Goal: Task Accomplishment & Management: Complete application form

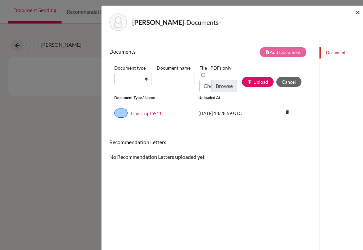
click at [357, 12] on span "×" at bounding box center [357, 11] width 5 height 9
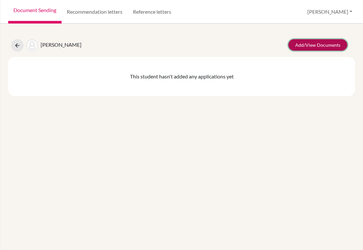
click at [313, 47] on link "Add/View Documents" at bounding box center [317, 44] width 59 height 11
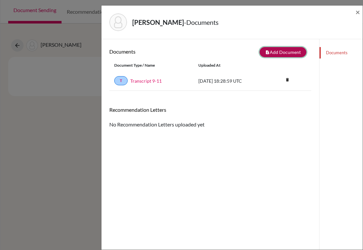
click at [265, 52] on icon "note_add" at bounding box center [267, 52] width 5 height 5
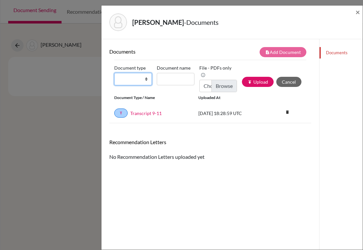
click at [145, 81] on select "Change explanation for Common App reports Counselor recommendation Internationa…" at bounding box center [133, 79] width 38 height 12
select select "2"
click at [114, 73] on select "Change explanation for Common App reports Counselor recommendation Internationa…" at bounding box center [133, 79] width 38 height 12
click at [172, 82] on input "Document name" at bounding box center [176, 79] width 38 height 12
type input "Transcript 9-11"
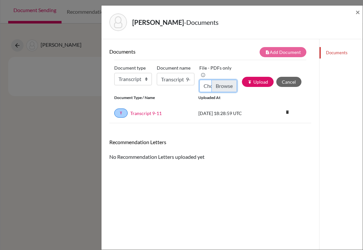
click at [220, 84] on input "Choose file" at bounding box center [218, 86] width 38 height 12
click at [357, 13] on span "×" at bounding box center [357, 11] width 5 height 9
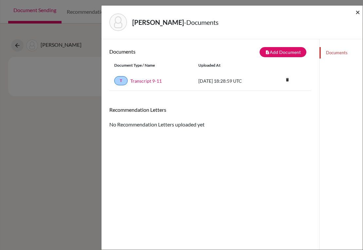
click at [356, 11] on span "×" at bounding box center [357, 11] width 5 height 9
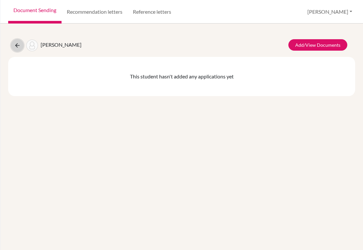
click at [17, 45] on icon at bounding box center [17, 45] width 7 height 7
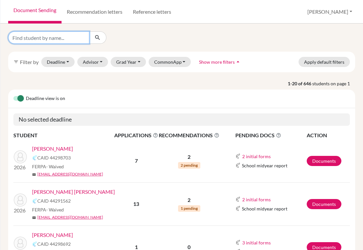
click at [59, 40] on input "Find student by name..." at bounding box center [48, 37] width 81 height 12
type input "[PERSON_NAME]"
click at [93, 40] on button "submit" at bounding box center [97, 37] width 17 height 12
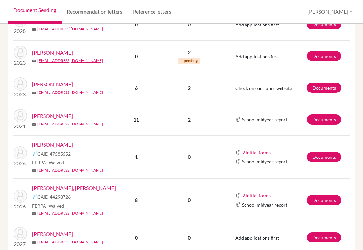
scroll to position [135, 0]
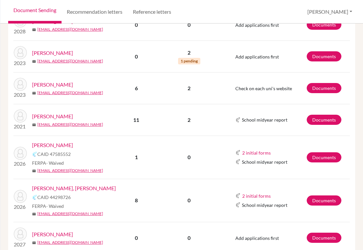
click at [71, 143] on link "[PERSON_NAME]" at bounding box center [52, 145] width 41 height 8
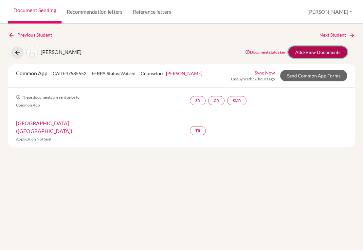
click at [297, 49] on link "Add/View Documents" at bounding box center [317, 51] width 59 height 11
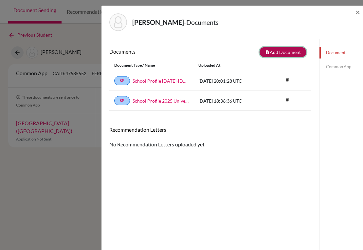
click at [269, 56] on button "note_add Add Document" at bounding box center [282, 52] width 47 height 10
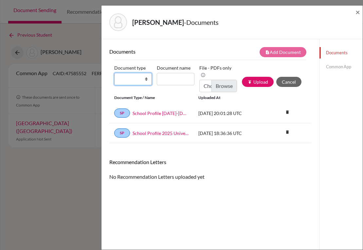
click at [143, 78] on select "Change explanation for Common App reports Counselor recommendation Internationa…" at bounding box center [133, 79] width 38 height 12
select select "2"
click at [114, 73] on select "Change explanation for Common App reports Counselor recommendation Internationa…" at bounding box center [133, 79] width 38 height 12
click at [173, 78] on input "Document name" at bounding box center [176, 79] width 38 height 12
type input "Transcript 9-11"
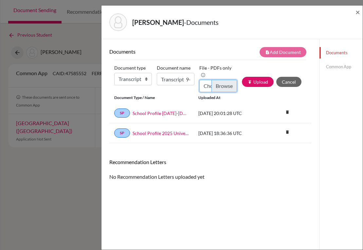
click at [223, 88] on input "Choose file" at bounding box center [218, 86] width 38 height 12
type input "C:\fakepath\Jose Ramirez_Transcripts.pdf"
click at [251, 83] on button "publish Upload" at bounding box center [258, 82] width 32 height 10
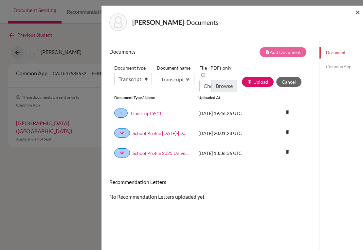
click at [358, 11] on span "×" at bounding box center [357, 11] width 5 height 9
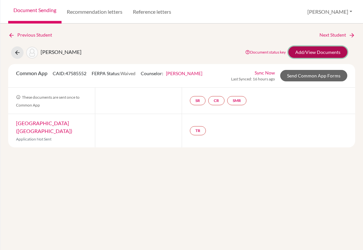
click at [312, 54] on link "Add/View Documents" at bounding box center [317, 51] width 59 height 11
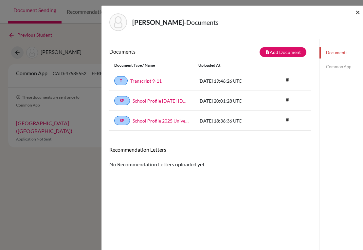
click at [356, 13] on span "×" at bounding box center [357, 11] width 5 height 9
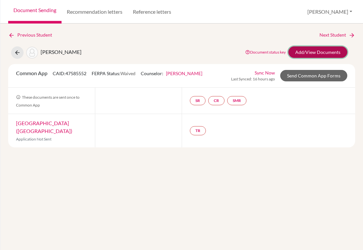
click at [303, 52] on link "Add/View Documents" at bounding box center [317, 51] width 59 height 11
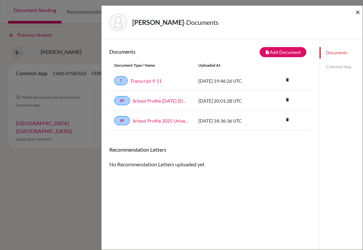
click at [356, 12] on span "×" at bounding box center [357, 11] width 5 height 9
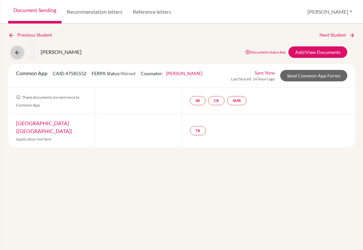
click at [19, 54] on icon at bounding box center [17, 52] width 7 height 7
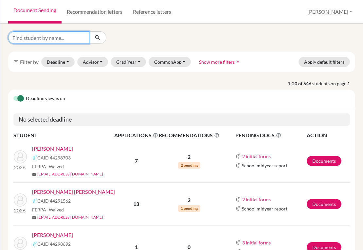
click at [67, 40] on input "Find student by name..." at bounding box center [48, 37] width 81 height 12
type input "m"
type input "[PERSON_NAME]"
click at [95, 38] on icon "submit" at bounding box center [97, 37] width 7 height 7
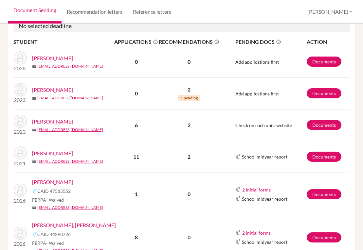
scroll to position [131, 0]
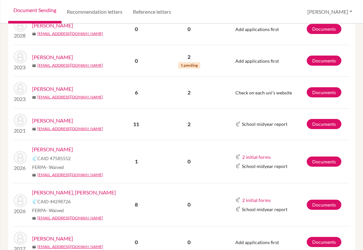
click at [78, 189] on link "Ramirez, Miguel Angel" at bounding box center [74, 193] width 84 height 8
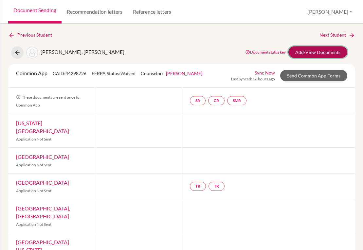
click at [289, 52] on link "Add/View Documents" at bounding box center [317, 51] width 59 height 11
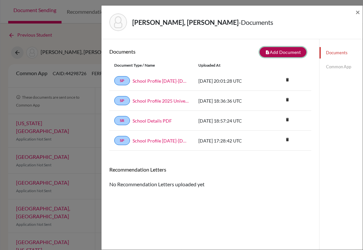
click at [269, 52] on button "note_add Add Document" at bounding box center [282, 52] width 47 height 10
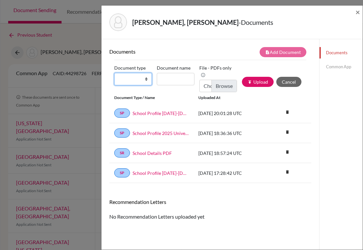
click at [145, 80] on select "Change explanation for Common App reports Counselor recommendation Internationa…" at bounding box center [133, 79] width 38 height 12
select select "2"
click at [114, 73] on select "Change explanation for Common App reports Counselor recommendation Internationa…" at bounding box center [133, 79] width 38 height 12
click at [166, 74] on input "Document name" at bounding box center [176, 79] width 38 height 12
type input "Transcript 9-11"
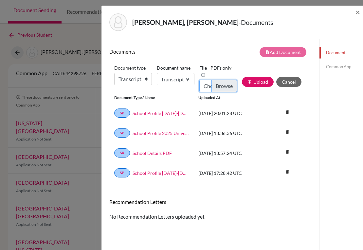
click at [215, 89] on input "Choose file" at bounding box center [218, 86] width 38 height 12
type input "C:\fakepath\Miguel Ramirez_Transcripts.pdf"
click at [258, 82] on button "publish Upload" at bounding box center [258, 82] width 32 height 10
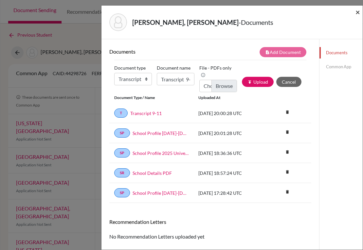
click at [359, 10] on span "×" at bounding box center [357, 11] width 5 height 9
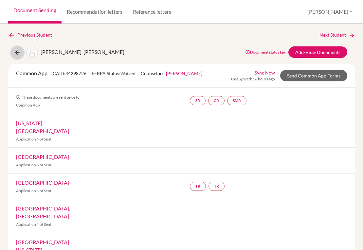
click at [19, 52] on icon at bounding box center [17, 52] width 7 height 7
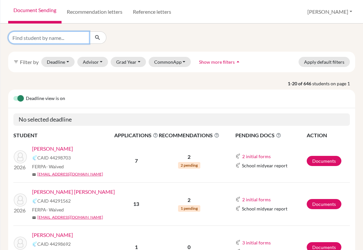
click at [67, 38] on input "Find student by name..." at bounding box center [48, 37] width 81 height 12
type input "retes"
click at [97, 39] on icon "submit" at bounding box center [97, 37] width 7 height 7
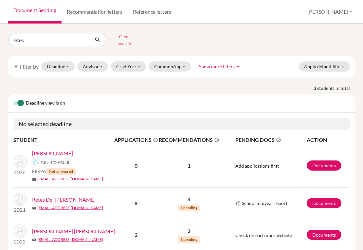
click at [52, 149] on link "Retes, Camila" at bounding box center [52, 153] width 41 height 8
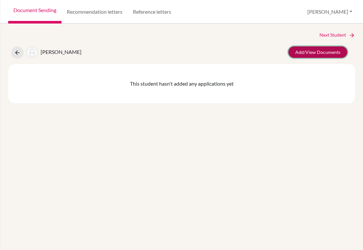
click at [314, 47] on link "Add/View Documents" at bounding box center [317, 51] width 59 height 11
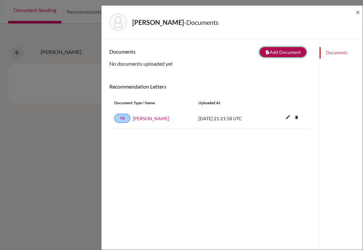
click at [290, 53] on button "note_add Add Document" at bounding box center [282, 52] width 47 height 10
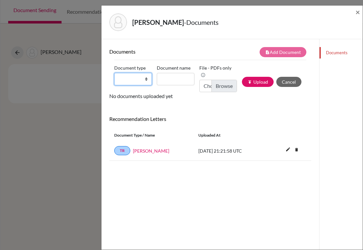
click at [144, 80] on select "Change explanation for Common App reports Counselor recommendation Internationa…" at bounding box center [133, 79] width 38 height 12
select select "2"
click at [114, 73] on select "Change explanation for Common App reports Counselor recommendation Internationa…" at bounding box center [133, 79] width 38 height 12
click at [170, 78] on input "Document name" at bounding box center [176, 79] width 38 height 12
type input "Transcript 9-11"
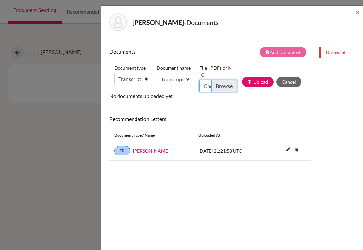
click at [212, 88] on input "Choose file" at bounding box center [218, 86] width 38 height 12
type input "C:\fakepath\Camila Retes_Transcripts.pdf"
click at [260, 84] on button "publish Upload" at bounding box center [258, 82] width 32 height 10
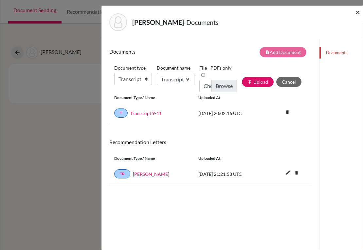
click at [357, 15] on span "×" at bounding box center [357, 11] width 5 height 9
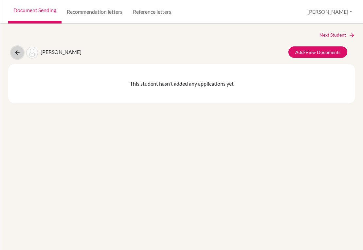
click at [16, 54] on icon at bounding box center [17, 52] width 7 height 7
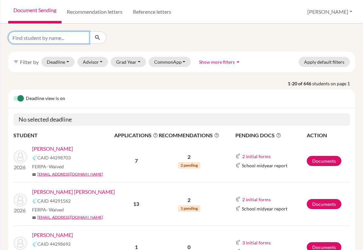
click at [65, 38] on input "Find student by name..." at bounding box center [48, 37] width 81 height 12
type input "[PERSON_NAME]"
click at [101, 42] on button "submit" at bounding box center [97, 37] width 17 height 12
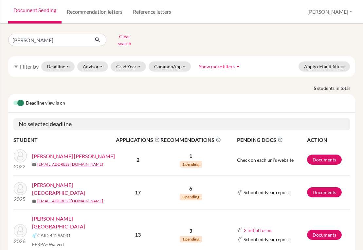
click at [59, 215] on link "[PERSON_NAME][GEOGRAPHIC_DATA]" at bounding box center [76, 223] width 88 height 16
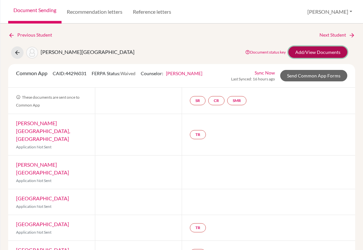
click at [294, 47] on link "Add/View Documents" at bounding box center [317, 51] width 59 height 11
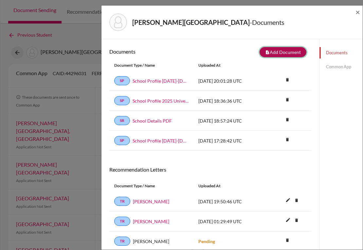
click at [265, 53] on icon "note_add" at bounding box center [267, 52] width 5 height 5
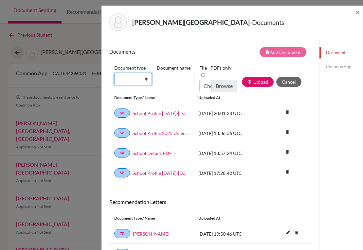
click at [145, 78] on select "Change explanation for Common App reports Counselor recommendation Internationa…" at bounding box center [133, 79] width 38 height 12
select select "2"
click at [114, 73] on select "Change explanation for Common App reports Counselor recommendation Internationa…" at bounding box center [133, 79] width 38 height 12
click at [168, 80] on input "Document name" at bounding box center [176, 79] width 38 height 12
type input "Transcript 9-11"
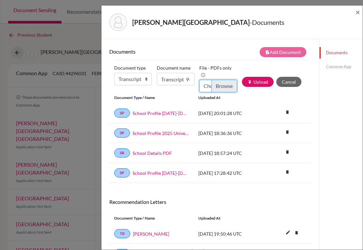
click at [220, 85] on input "Choose file" at bounding box center [218, 86] width 38 height 12
type input "C:\fakepath\Jordan Reyes_Transcripts.pdf"
click at [246, 78] on button "publish Upload" at bounding box center [258, 82] width 32 height 10
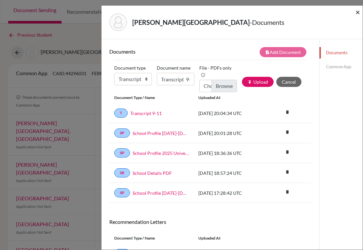
click at [356, 14] on span "×" at bounding box center [357, 11] width 5 height 9
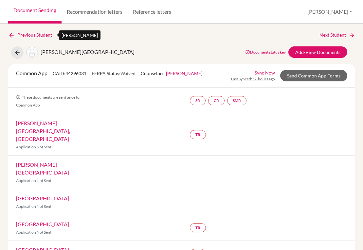
click at [35, 36] on link "Previous Student" at bounding box center [32, 34] width 49 height 7
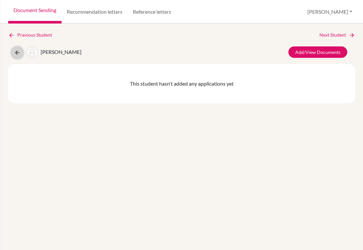
click at [15, 53] on icon at bounding box center [17, 52] width 7 height 7
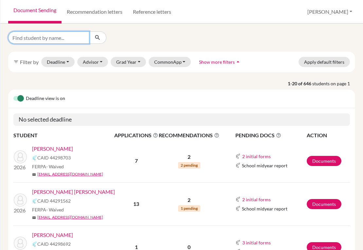
click at [44, 40] on input "Find student by name..." at bounding box center [48, 37] width 81 height 12
type input "rivera"
click at [99, 37] on icon "submit" at bounding box center [97, 37] width 7 height 7
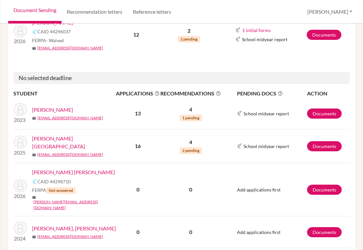
scroll to position [163, 0]
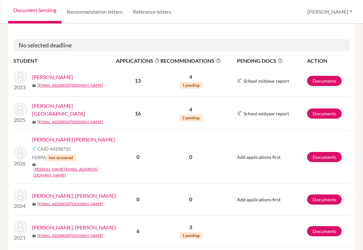
click at [60, 136] on link "[PERSON_NAME] [PERSON_NAME]" at bounding box center [73, 140] width 83 height 8
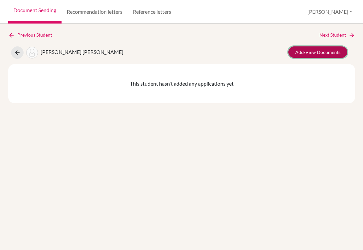
click at [338, 53] on link "Add/View Documents" at bounding box center [317, 51] width 59 height 11
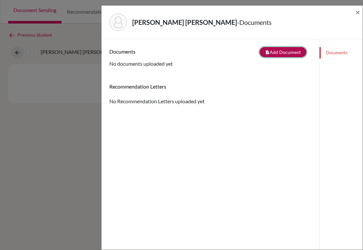
click at [270, 56] on button "note_add Add Document" at bounding box center [282, 52] width 47 height 10
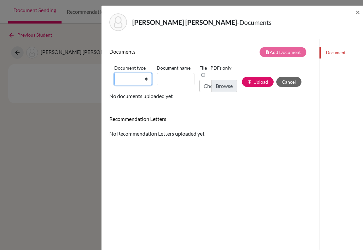
click at [147, 79] on select "Change explanation for Common App reports Counselor recommendation Internationa…" at bounding box center [133, 79] width 38 height 12
select select "2"
click at [114, 73] on select "Change explanation for Common App reports Counselor recommendation Internationa…" at bounding box center [133, 79] width 38 height 12
click at [177, 81] on input "Document name" at bounding box center [176, 79] width 38 height 12
type input "Transcript 9-11"
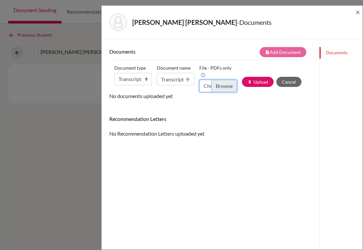
click at [221, 87] on input "Choose file" at bounding box center [218, 86] width 38 height 12
type input "C:\fakepath\Roberto Rivera_Transcripts.pdf"
click at [259, 83] on button "publish Upload" at bounding box center [258, 82] width 32 height 10
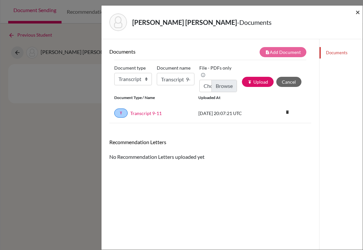
click at [356, 14] on span "×" at bounding box center [357, 11] width 5 height 9
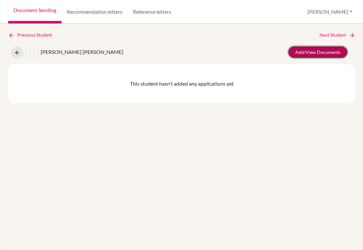
click at [305, 53] on link "Add/View Documents" at bounding box center [317, 51] width 59 height 11
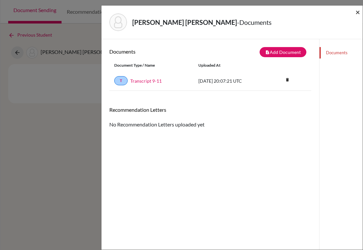
click at [356, 13] on span "×" at bounding box center [357, 11] width 5 height 9
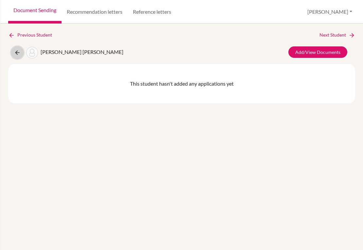
click at [19, 54] on icon at bounding box center [17, 52] width 7 height 7
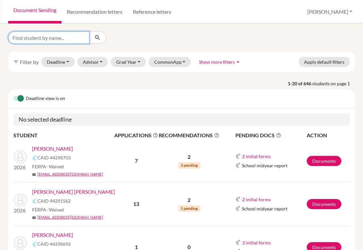
click at [76, 36] on input "Find student by name..." at bounding box center [48, 37] width 81 height 12
type input "roig"
click at [92, 41] on button "submit" at bounding box center [97, 37] width 17 height 12
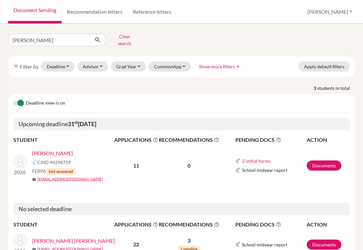
click at [54, 149] on link "Roig, Jaume" at bounding box center [52, 153] width 41 height 8
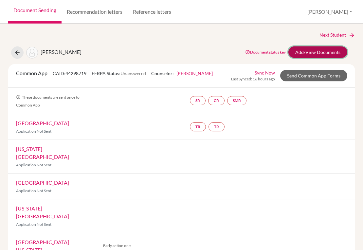
click at [291, 54] on link "Add/View Documents" at bounding box center [317, 51] width 59 height 11
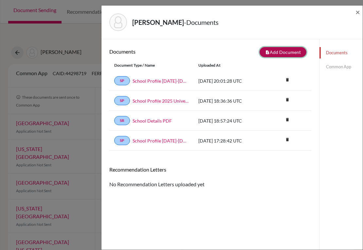
click at [291, 54] on button "note_add Add Document" at bounding box center [282, 52] width 47 height 10
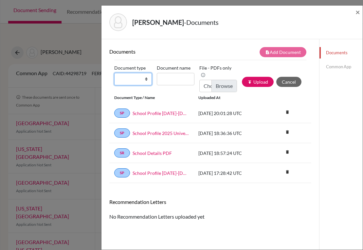
click at [146, 77] on select "Change explanation for Common App reports Counselor recommendation Internationa…" at bounding box center [133, 79] width 38 height 12
select select "2"
click at [114, 73] on select "Change explanation for Common App reports Counselor recommendation Internationa…" at bounding box center [133, 79] width 38 height 12
click at [168, 80] on input "Document name" at bounding box center [176, 79] width 38 height 12
type input "Transcript 9-11"
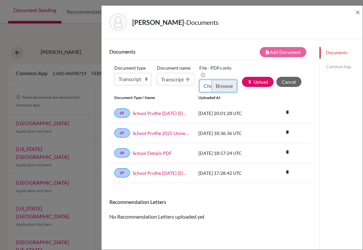
click at [219, 83] on input "Choose file" at bounding box center [218, 86] width 38 height 12
type input "C:\fakepath\Jaume Roig_Transcripts.pdf"
click at [262, 83] on button "publish Upload" at bounding box center [258, 82] width 32 height 10
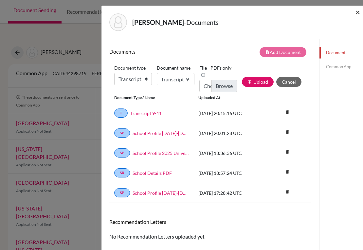
click at [357, 14] on span "×" at bounding box center [357, 11] width 5 height 9
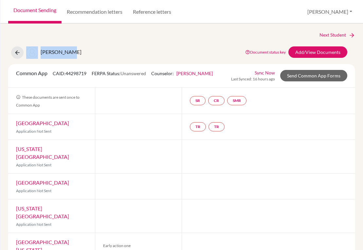
drag, startPoint x: 74, startPoint y: 51, endPoint x: 26, endPoint y: 55, distance: 47.9
click at [26, 55] on div "Roig, Jaume Document status key TR Requirement. Document not uploaded yet. TR D…" at bounding box center [181, 52] width 356 height 12
click at [88, 57] on div "Roig, Jaume Document status key TR Requirement. Document not uploaded yet. TR D…" at bounding box center [181, 52] width 356 height 12
drag, startPoint x: 72, startPoint y: 51, endPoint x: 61, endPoint y: 51, distance: 11.1
click at [61, 51] on div "Roig, Jaume Document status key TR Requirement. Document not uploaded yet. TR D…" at bounding box center [181, 52] width 356 height 12
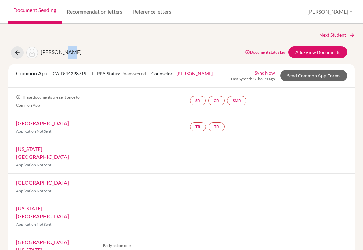
click at [66, 52] on span "Roig, Jaume" at bounding box center [61, 52] width 41 height 6
click at [17, 54] on icon at bounding box center [17, 52] width 7 height 7
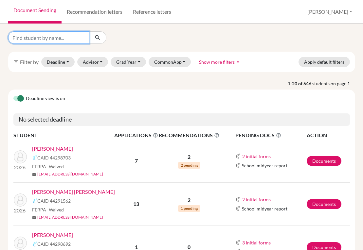
drag, startPoint x: 28, startPoint y: 39, endPoint x: 32, endPoint y: 38, distance: 4.3
click at [28, 39] on input "Find student by name..." at bounding box center [48, 37] width 81 height 12
type input "sabillon"
click at [97, 33] on button "submit" at bounding box center [97, 37] width 17 height 12
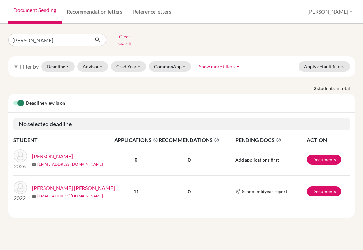
click at [58, 152] on link "Sabillon, Adriana" at bounding box center [52, 156] width 41 height 8
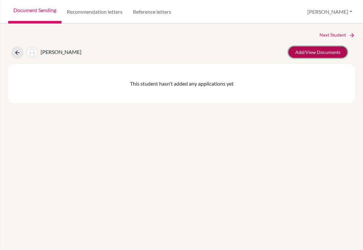
click at [313, 53] on link "Add/View Documents" at bounding box center [317, 51] width 59 height 11
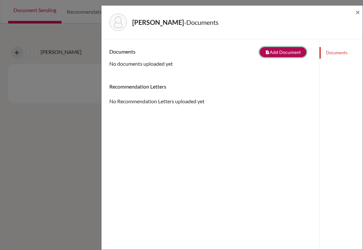
click at [288, 52] on button "note_add Add Document" at bounding box center [282, 52] width 47 height 10
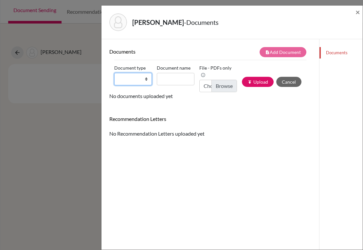
click at [142, 82] on select "Change explanation for Common App reports Counselor recommendation Internationa…" at bounding box center [133, 79] width 38 height 12
select select "2"
click at [114, 73] on select "Change explanation for Common App reports Counselor recommendation Internationa…" at bounding box center [133, 79] width 38 height 12
click at [167, 81] on input "Document name" at bounding box center [176, 79] width 38 height 12
type input "Transcript 9-11"
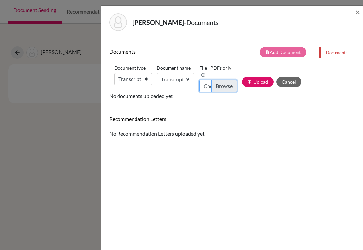
click at [222, 86] on input "Choose file" at bounding box center [218, 86] width 38 height 12
click at [359, 13] on span "×" at bounding box center [357, 11] width 5 height 9
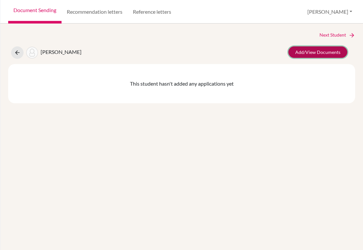
click at [304, 54] on link "Add/View Documents" at bounding box center [317, 51] width 59 height 11
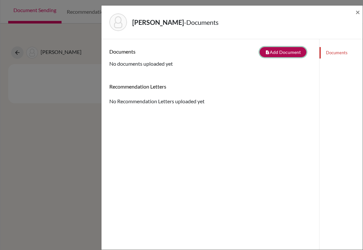
click at [274, 54] on button "note_add Add Document" at bounding box center [282, 52] width 47 height 10
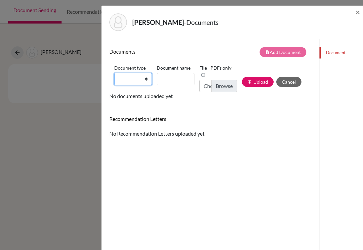
click at [141, 80] on select "Change explanation for Common App reports Counselor recommendation Internationa…" at bounding box center [133, 79] width 38 height 12
select select "2"
click at [114, 73] on select "Change explanation for Common App reports Counselor recommendation Internationa…" at bounding box center [133, 79] width 38 height 12
click at [168, 79] on input "Document name" at bounding box center [176, 79] width 38 height 12
type input "Transcript 9-11"
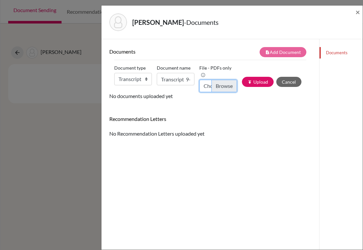
click at [215, 87] on input "Choose file" at bounding box center [218, 86] width 38 height 12
type input "C:\fakepath\Adriana Sabillon_Transcripts.pdf"
click at [253, 82] on button "publish Upload" at bounding box center [258, 82] width 32 height 10
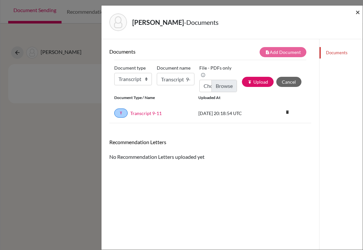
click at [356, 14] on span "×" at bounding box center [357, 11] width 5 height 9
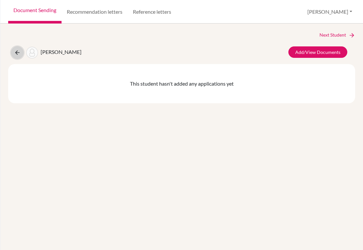
click at [19, 53] on icon at bounding box center [17, 52] width 7 height 7
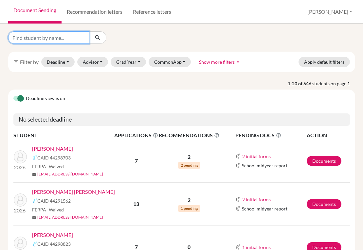
click at [57, 35] on input "Find student by name..." at bounding box center [48, 37] width 81 height 12
type input "[PERSON_NAME]"
click at [98, 42] on button "submit" at bounding box center [97, 37] width 17 height 12
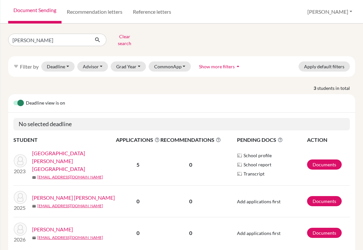
scroll to position [16, 0]
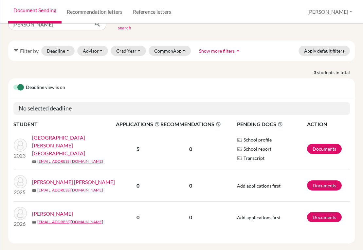
click at [55, 210] on link "[PERSON_NAME]" at bounding box center [52, 214] width 41 height 8
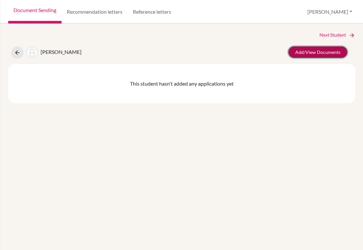
click at [301, 52] on link "Add/View Documents" at bounding box center [317, 51] width 59 height 11
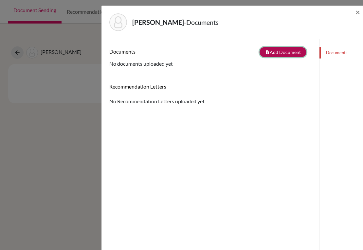
click at [269, 49] on button "note_add Add Document" at bounding box center [282, 52] width 47 height 10
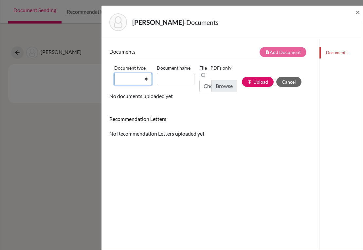
click at [144, 79] on select "Change explanation for Common App reports Counselor recommendation Internationa…" at bounding box center [133, 79] width 38 height 12
select select "2"
click at [114, 73] on select "Change explanation for Common App reports Counselor recommendation Internationa…" at bounding box center [133, 79] width 38 height 12
click at [167, 80] on input "Document name" at bounding box center [176, 79] width 38 height 12
type input "Transcript 9-11"
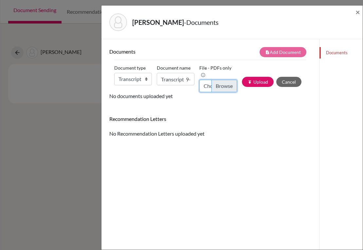
click at [216, 85] on input "Choose file" at bounding box center [218, 86] width 38 height 12
type input "C:\fakepath\Carlos Santos_Transcripts.pdf"
click at [254, 81] on button "publish Upload" at bounding box center [258, 82] width 32 height 10
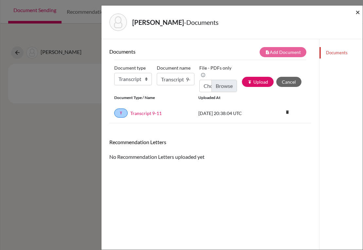
click at [359, 15] on span "×" at bounding box center [357, 11] width 5 height 9
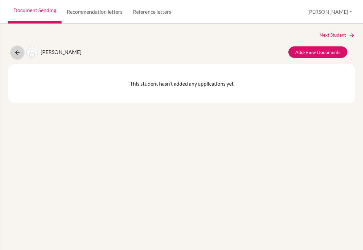
click at [18, 54] on icon at bounding box center [17, 52] width 7 height 7
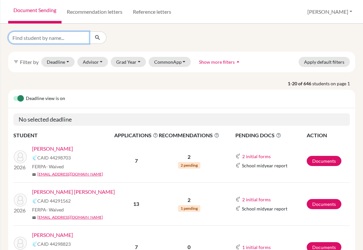
click at [47, 38] on input "Find student by name..." at bounding box center [48, 37] width 81 height 12
type input "[PERSON_NAME]"
click at [95, 38] on icon "submit" at bounding box center [97, 37] width 7 height 7
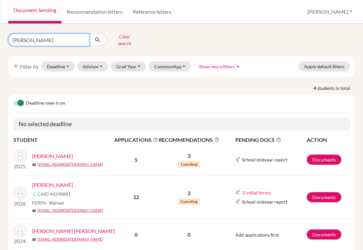
drag, startPoint x: 41, startPoint y: 39, endPoint x: -4, endPoint y: 43, distance: 44.6
click at [0, 43] on html "Home Students Universities Documents Analytics Help center Community Document S…" at bounding box center [181, 125] width 363 height 250
type input "[PERSON_NAME]"
click at [95, 37] on icon "submit" at bounding box center [97, 40] width 7 height 7
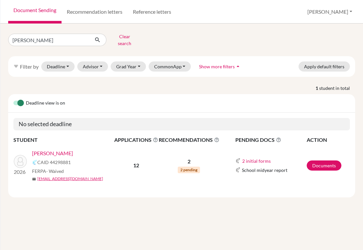
click at [56, 149] on link "[PERSON_NAME]" at bounding box center [52, 153] width 41 height 8
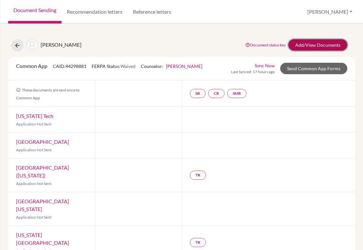
click at [294, 47] on link "Add/View Documents" at bounding box center [317, 44] width 59 height 11
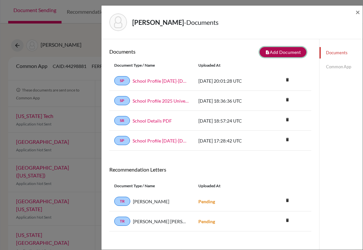
click at [265, 52] on icon "note_add" at bounding box center [267, 52] width 5 height 5
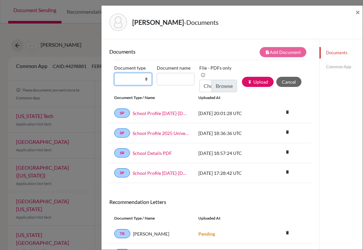
click at [146, 81] on select "Change explanation for Common App reports Counselor recommendation Internationa…" at bounding box center [133, 79] width 38 height 12
select select "2"
click at [114, 73] on select "Change explanation for Common App reports Counselor recommendation Internationa…" at bounding box center [133, 79] width 38 height 12
click at [176, 77] on input "Document name" at bounding box center [176, 79] width 38 height 12
type input "Transcript 9-11"
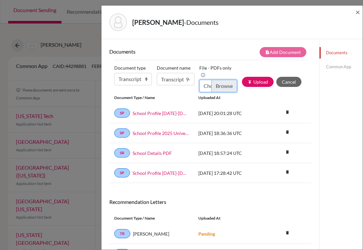
click at [216, 87] on input "Choose file" at bounding box center [218, 86] width 38 height 12
type input "C:\fakepath\Juan Diego Serrano_Transcripts.pdf"
click at [258, 83] on button "publish Upload" at bounding box center [258, 82] width 32 height 10
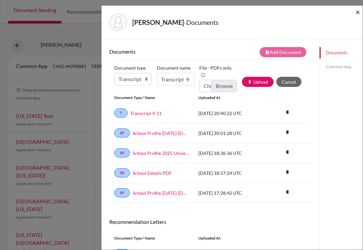
click at [356, 14] on span "×" at bounding box center [357, 11] width 5 height 9
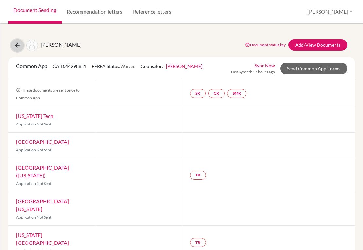
click at [18, 45] on icon at bounding box center [17, 45] width 7 height 7
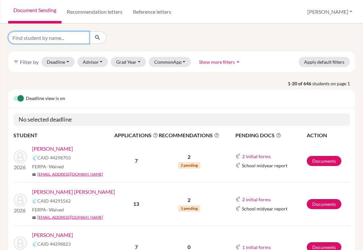
click at [81, 38] on input "Find student by name..." at bounding box center [48, 37] width 81 height 12
type input "[PERSON_NAME]"
click at [98, 40] on icon "submit" at bounding box center [97, 37] width 7 height 7
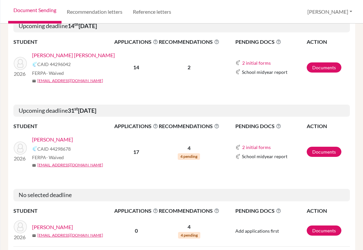
scroll to position [131, 0]
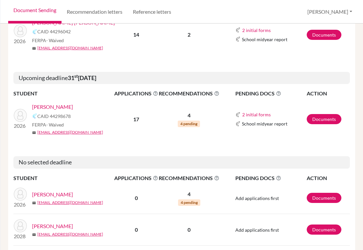
click at [58, 191] on link "[PERSON_NAME]" at bounding box center [52, 195] width 41 height 8
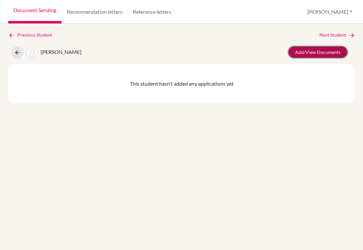
click at [303, 55] on link "Add/View Documents" at bounding box center [317, 51] width 59 height 11
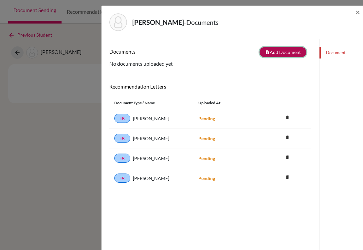
click at [267, 53] on button "note_add Add Document" at bounding box center [282, 52] width 47 height 10
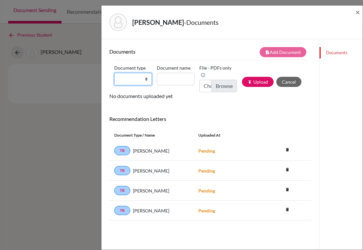
click at [145, 79] on select "Change explanation for Common App reports Counselor recommendation Internationa…" at bounding box center [133, 79] width 38 height 12
select select "2"
click at [114, 73] on select "Change explanation for Common App reports Counselor recommendation Internationa…" at bounding box center [133, 79] width 38 height 12
click at [176, 83] on input "Document name" at bounding box center [176, 79] width 38 height 12
type input "Transcript 9-11"
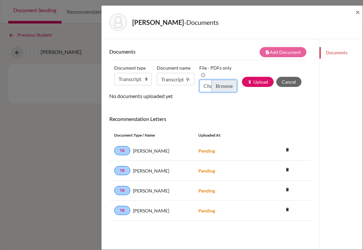
click at [216, 87] on input "Choose file" at bounding box center [218, 86] width 38 height 12
type input "C:\fakepath\Tomas Simon_Transcripts.pdf"
click at [253, 84] on button "publish Upload" at bounding box center [258, 82] width 32 height 10
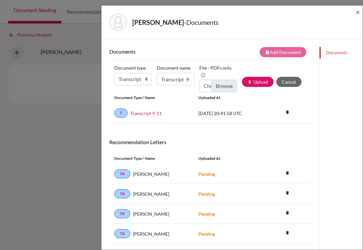
click at [355, 13] on div "Simon, Tomas - Documents ×" at bounding box center [232, 22] width 256 height 28
click at [357, 12] on span "×" at bounding box center [357, 11] width 5 height 9
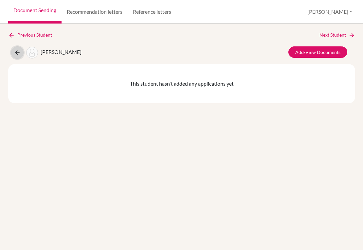
click at [20, 49] on button at bounding box center [17, 52] width 12 height 12
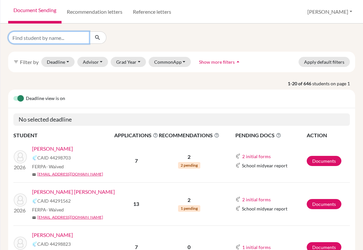
click at [75, 40] on input "Find student by name..." at bounding box center [48, 37] width 81 height 12
type input "m"
type input "simon"
click at [99, 40] on icon "submit" at bounding box center [97, 37] width 7 height 7
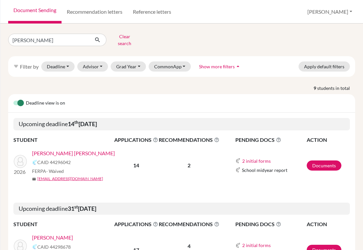
click at [63, 152] on link "[PERSON_NAME] [PERSON_NAME]" at bounding box center [73, 153] width 83 height 8
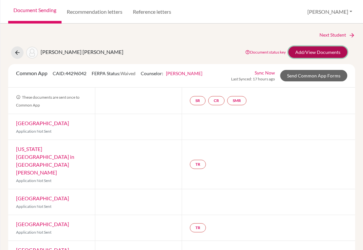
click at [303, 55] on link "Add/View Documents" at bounding box center [317, 51] width 59 height 11
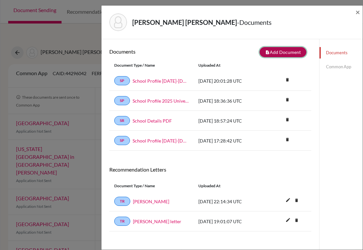
click at [275, 51] on button "note_add Add Document" at bounding box center [282, 52] width 47 height 10
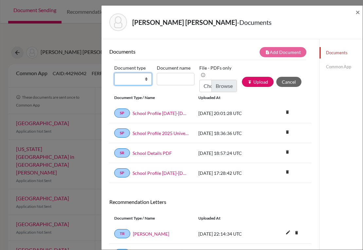
click at [145, 80] on select "Change explanation for Common App reports Counselor recommendation Internationa…" at bounding box center [133, 79] width 38 height 12
select select "2"
click at [114, 73] on select "Change explanation for Common App reports Counselor recommendation Internationa…" at bounding box center [133, 79] width 38 height 12
click at [173, 78] on input "Document name" at bounding box center [176, 79] width 38 height 12
type input "Transcript 9-11"
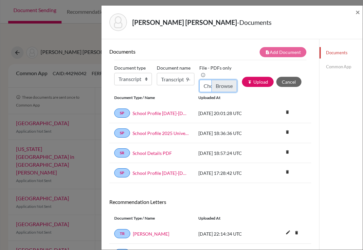
click at [218, 86] on input "Choose file" at bounding box center [218, 86] width 38 height 12
type input "C:\fakepath\[PERSON_NAME].pdf"
click at [248, 83] on button "publish Upload" at bounding box center [258, 82] width 32 height 10
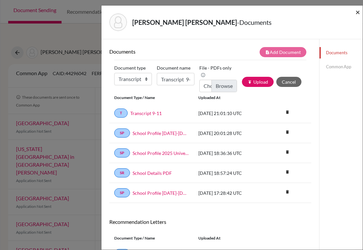
click at [356, 12] on span "×" at bounding box center [357, 11] width 5 height 9
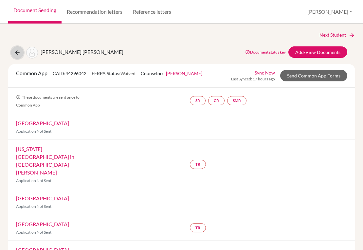
click at [19, 51] on icon at bounding box center [17, 52] width 7 height 7
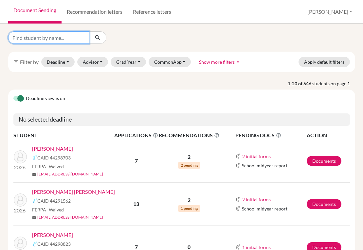
click at [75, 38] on input "Find student by name..." at bounding box center [48, 37] width 81 height 12
type input "[PERSON_NAME]"
click at [93, 38] on button "submit" at bounding box center [97, 37] width 17 height 12
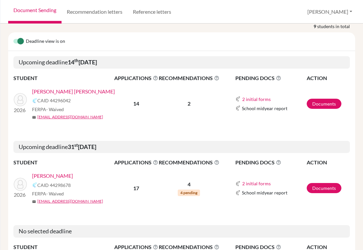
scroll to position [65, 0]
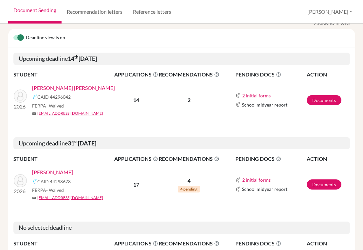
click at [62, 168] on link "[PERSON_NAME]" at bounding box center [52, 172] width 41 height 8
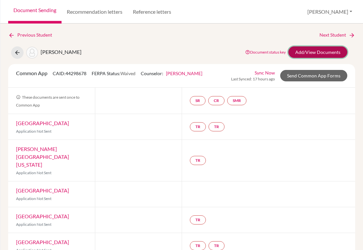
click at [299, 55] on link "Add/View Documents" at bounding box center [317, 51] width 59 height 11
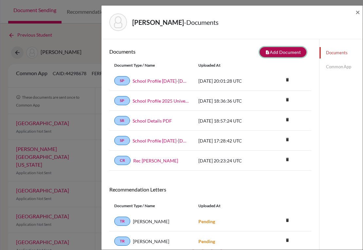
click at [284, 49] on button "note_add Add Document" at bounding box center [282, 52] width 47 height 10
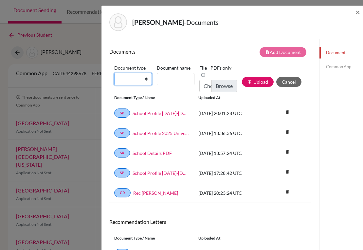
click at [145, 79] on select "Change explanation for Common App reports Counselor recommendation Internationa…" at bounding box center [133, 79] width 38 height 12
select select "2"
click at [114, 73] on select "Change explanation for Common App reports Counselor recommendation Internationa…" at bounding box center [133, 79] width 38 height 12
click at [164, 80] on input "Document name" at bounding box center [176, 79] width 38 height 12
type input "Transcript 9-11"
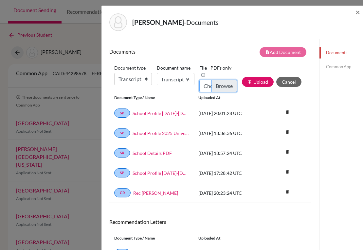
click at [222, 87] on input "Choose file" at bounding box center [218, 86] width 38 height 12
type input "C:\fakepath\Michaela Simon_Transcripts.pdf"
click at [250, 82] on button "publish Upload" at bounding box center [258, 82] width 32 height 10
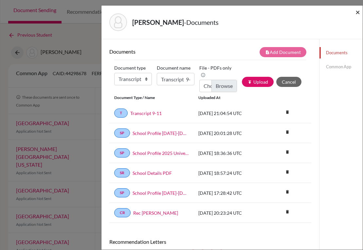
click at [356, 13] on span "×" at bounding box center [357, 11] width 5 height 9
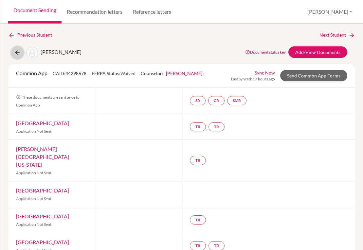
click at [16, 49] on icon at bounding box center [17, 52] width 7 height 7
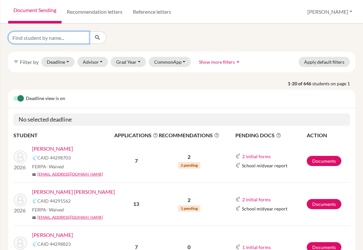
click at [63, 40] on input "Find student by name..." at bounding box center [48, 37] width 81 height 12
type input "tamashiro"
click at [98, 36] on icon "submit" at bounding box center [97, 37] width 7 height 7
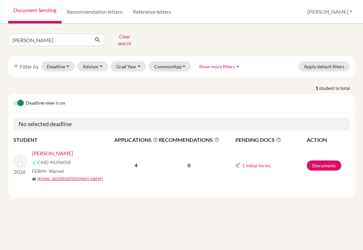
click at [47, 150] on link "Tamashiro , Emiko" at bounding box center [52, 153] width 41 height 8
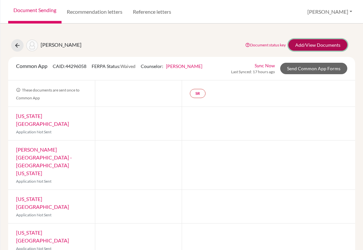
click at [298, 45] on link "Add/View Documents" at bounding box center [317, 44] width 59 height 11
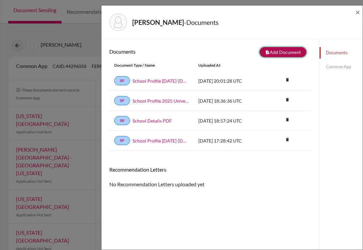
click at [266, 53] on button "note_add Add Document" at bounding box center [282, 52] width 47 height 10
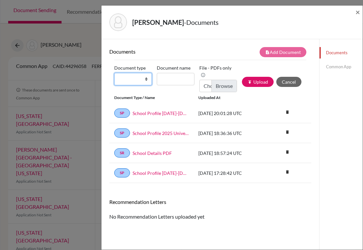
click at [141, 80] on select "Change explanation for Common App reports Counselor recommendation Internationa…" at bounding box center [133, 79] width 38 height 12
select select "2"
click at [114, 73] on select "Change explanation for Common App reports Counselor recommendation Internationa…" at bounding box center [133, 79] width 38 height 12
click at [179, 77] on input "Document name" at bounding box center [176, 79] width 38 height 12
type input "Transcript 9-11"
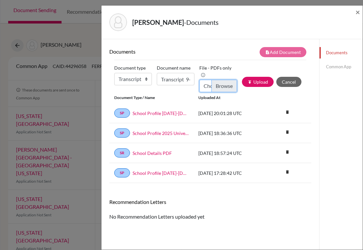
click at [213, 87] on input "Choose file" at bounding box center [218, 86] width 38 height 12
type input "C:\fakepath\Emiko Tamashiro_Transcripts.pdf"
click at [255, 82] on button "publish Upload" at bounding box center [258, 82] width 32 height 10
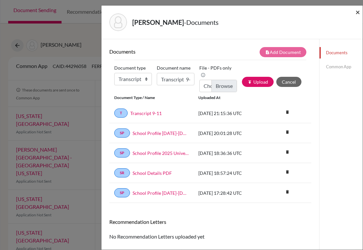
click at [358, 10] on span "×" at bounding box center [357, 11] width 5 height 9
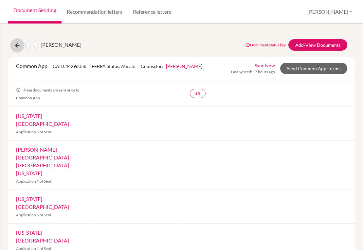
click at [21, 47] on button at bounding box center [17, 45] width 12 height 12
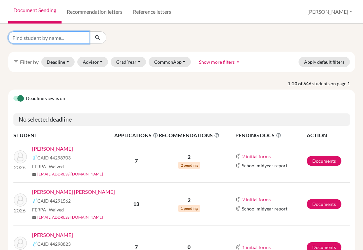
click at [64, 40] on input "Find student by name..." at bounding box center [48, 37] width 81 height 12
type input "tavel"
click at [96, 42] on button "submit" at bounding box center [97, 37] width 17 height 12
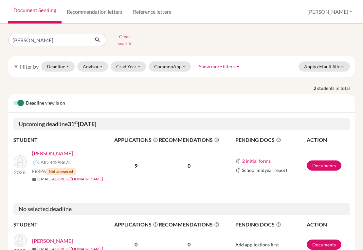
click at [57, 149] on link "Tavel , Antonio" at bounding box center [52, 153] width 41 height 8
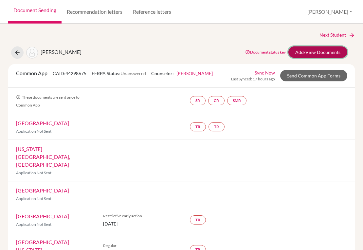
click at [295, 52] on link "Add/View Documents" at bounding box center [317, 51] width 59 height 11
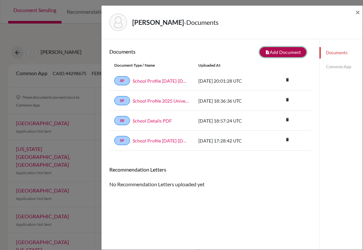
click at [279, 52] on button "note_add Add Document" at bounding box center [282, 52] width 47 height 10
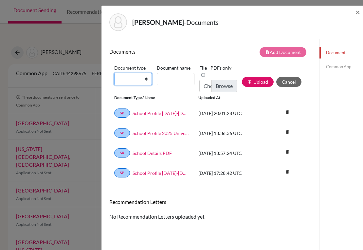
click at [144, 79] on select "Change explanation for Common App reports Counselor recommendation Internationa…" at bounding box center [133, 79] width 38 height 12
select select "2"
click at [114, 73] on select "Change explanation for Common App reports Counselor recommendation Internationa…" at bounding box center [133, 79] width 38 height 12
click at [161, 80] on input "Document name" at bounding box center [176, 79] width 38 height 12
type input "Transcript 9-11"
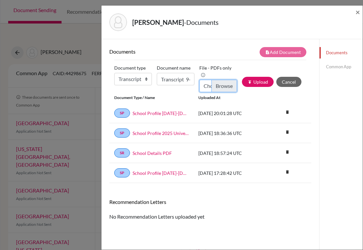
click at [216, 88] on input "Choose file" at bounding box center [218, 86] width 38 height 12
type input "C:\fakepath\Antonio Tavel_Transcripts.pdf"
click at [258, 82] on button "publish Upload" at bounding box center [258, 82] width 32 height 10
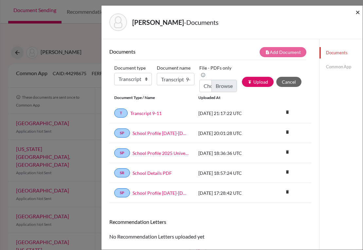
click at [356, 11] on span "×" at bounding box center [357, 11] width 5 height 9
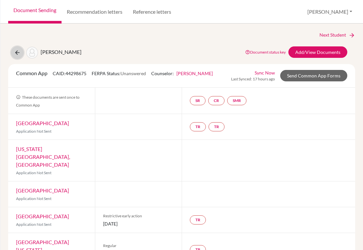
click at [17, 54] on icon at bounding box center [17, 52] width 7 height 7
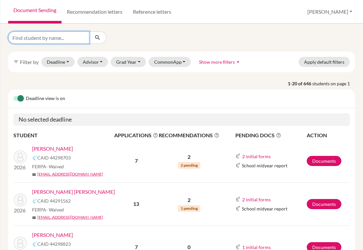
click at [61, 42] on input "Find student by name..." at bounding box center [48, 37] width 81 height 12
type input "[PERSON_NAME]"
click at [98, 35] on icon "submit" at bounding box center [97, 37] width 7 height 7
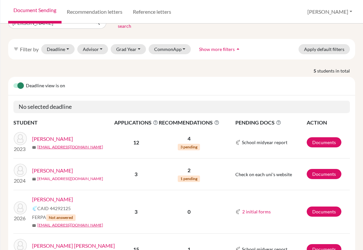
scroll to position [33, 0]
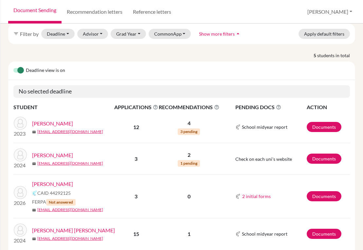
click at [61, 180] on link "[PERSON_NAME]" at bounding box center [52, 184] width 41 height 8
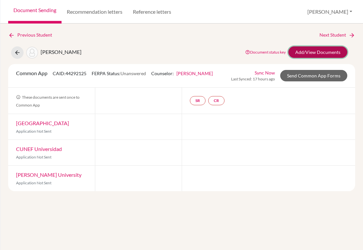
click at [300, 53] on link "Add/View Documents" at bounding box center [317, 51] width 59 height 11
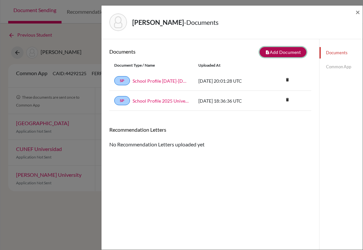
click at [291, 50] on button "note_add Add Document" at bounding box center [282, 52] width 47 height 10
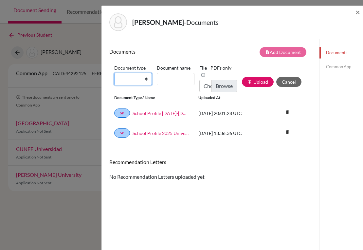
click at [145, 81] on select "Change explanation for Common App reports Counselor recommendation Internationa…" at bounding box center [133, 79] width 38 height 12
select select "2"
click at [114, 73] on select "Change explanation for Common App reports Counselor recommendation Internationa…" at bounding box center [133, 79] width 38 height 12
click at [167, 76] on input "Document name" at bounding box center [176, 79] width 38 height 12
type input "Transcript 9-11"
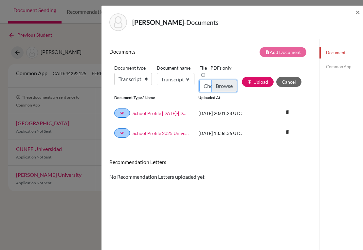
click at [217, 85] on input "Choose file" at bounding box center [218, 86] width 38 height 12
type input "C:\fakepath\[PERSON_NAME].pdf"
click at [253, 84] on button "publish Upload" at bounding box center [258, 82] width 32 height 10
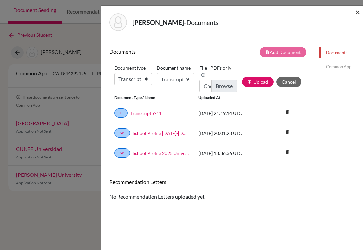
click at [359, 15] on span "×" at bounding box center [357, 11] width 5 height 9
